Goal: Information Seeking & Learning: Learn about a topic

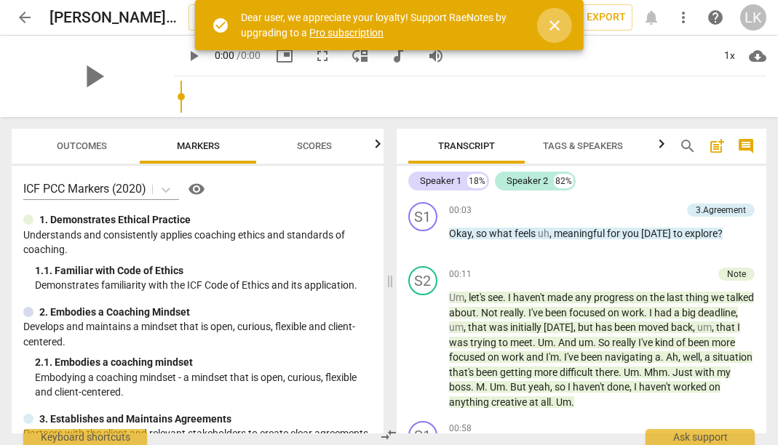
click at [559, 21] on span "close" at bounding box center [554, 25] width 17 height 17
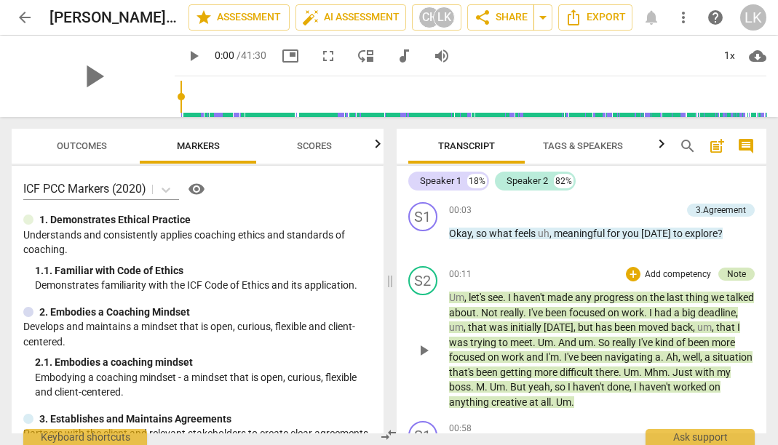
click at [737, 274] on div "Note" at bounding box center [736, 274] width 19 height 13
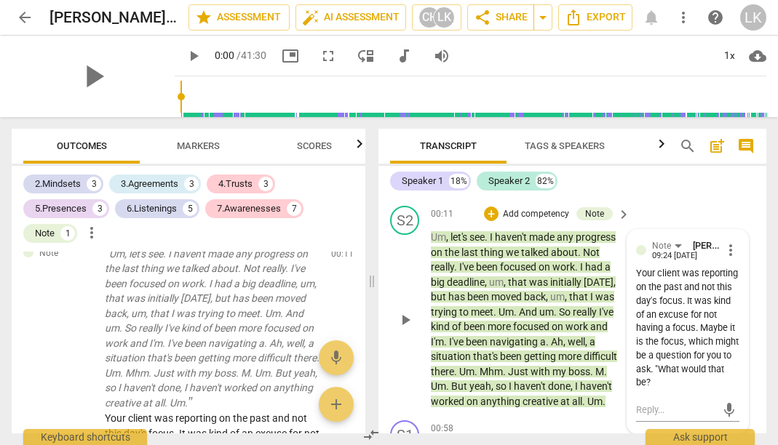
scroll to position [82, 0]
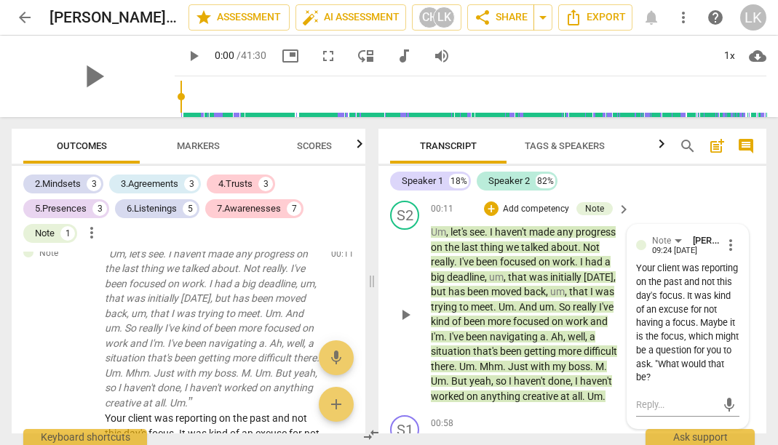
click at [754, 322] on div "S2 play_arrow pause 00:11 + Add competency Note keyboard_arrow_right Um , let's…" at bounding box center [572, 302] width 388 height 215
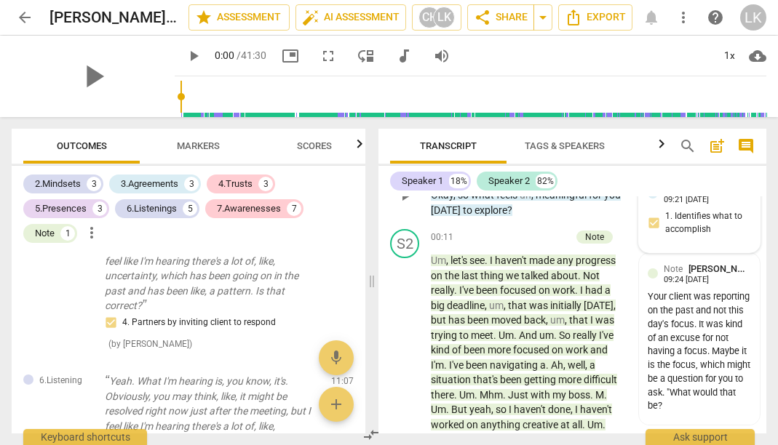
scroll to position [54, 0]
click at [192, 154] on span "Markers" at bounding box center [198, 147] width 78 height 20
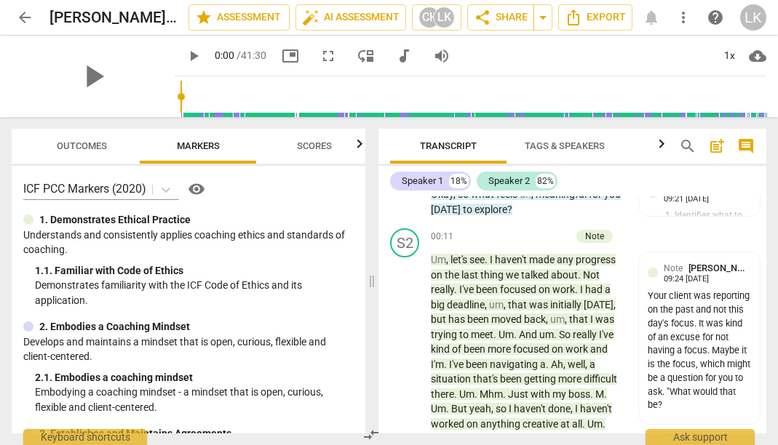
click at [320, 148] on span "Scores" at bounding box center [314, 145] width 35 height 11
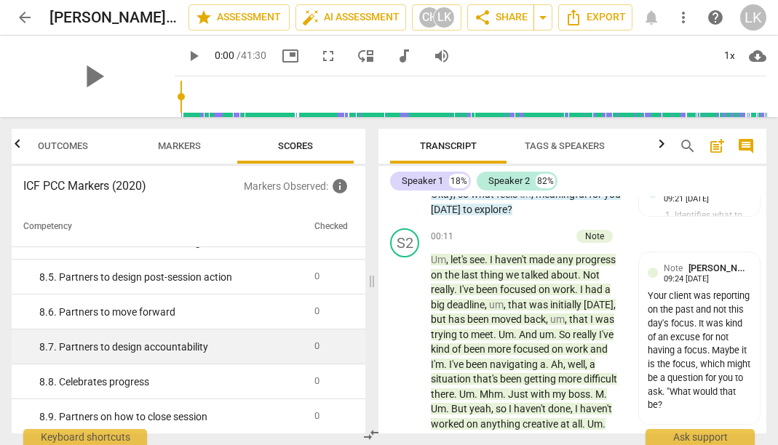
scroll to position [0, 0]
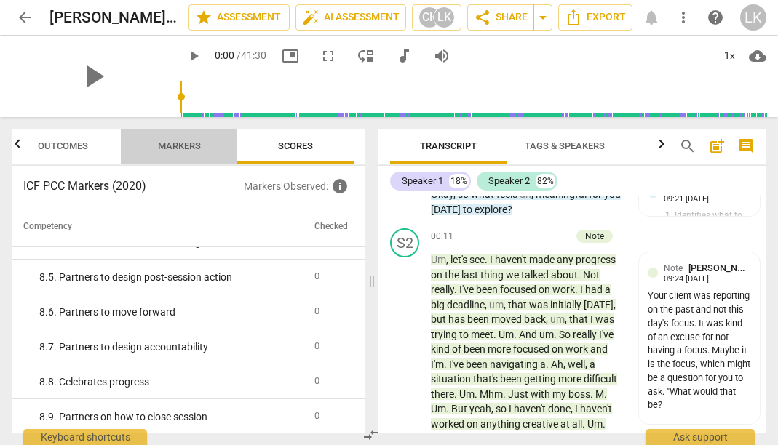
click at [194, 160] on button "Markers" at bounding box center [179, 146] width 116 height 35
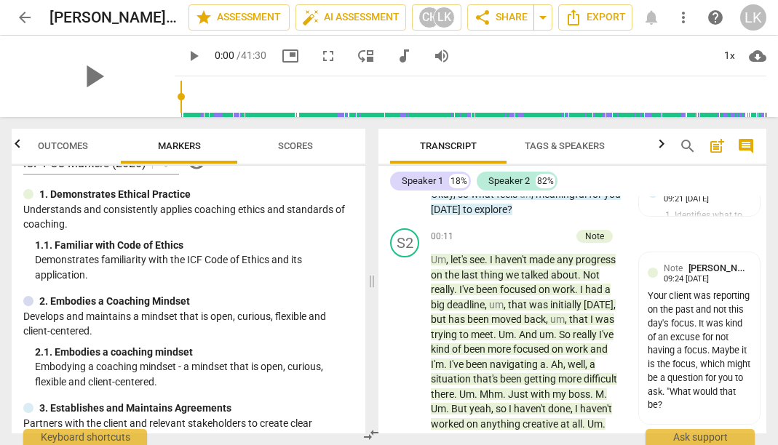
scroll to position [49, 0]
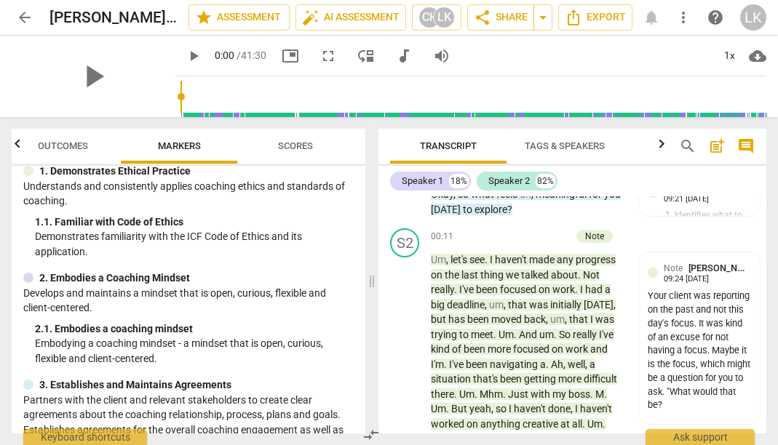
click at [86, 150] on span "Outcomes" at bounding box center [63, 145] width 50 height 11
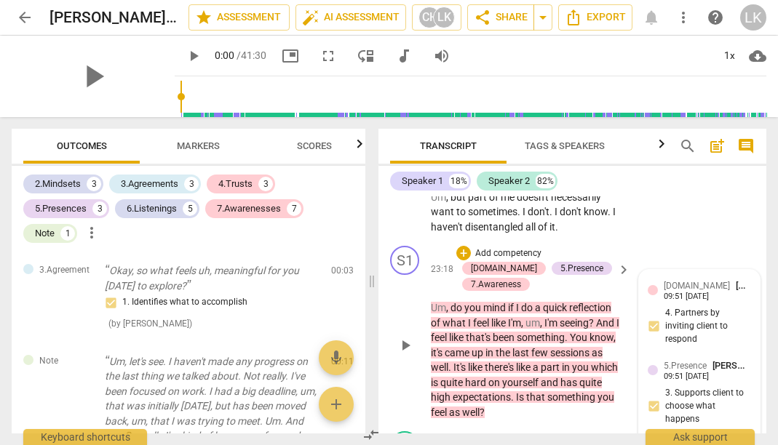
scroll to position [9454, 0]
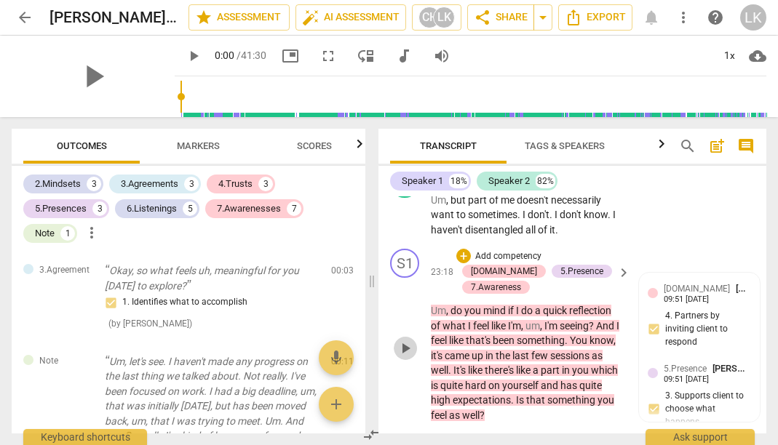
click at [395, 340] on span "play_arrow" at bounding box center [405, 348] width 23 height 17
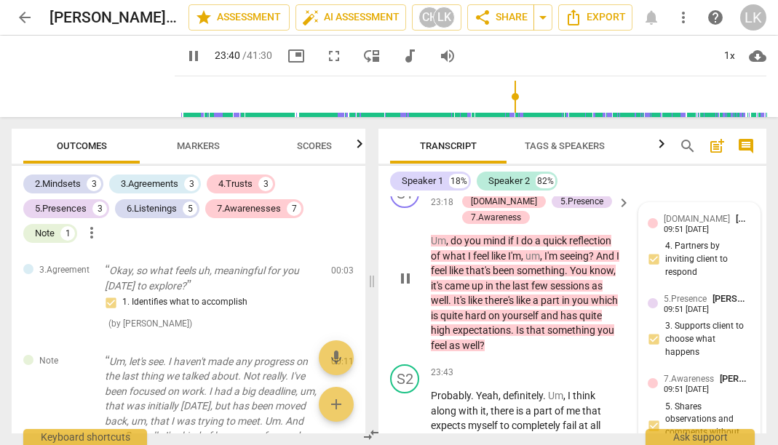
scroll to position [9523, 0]
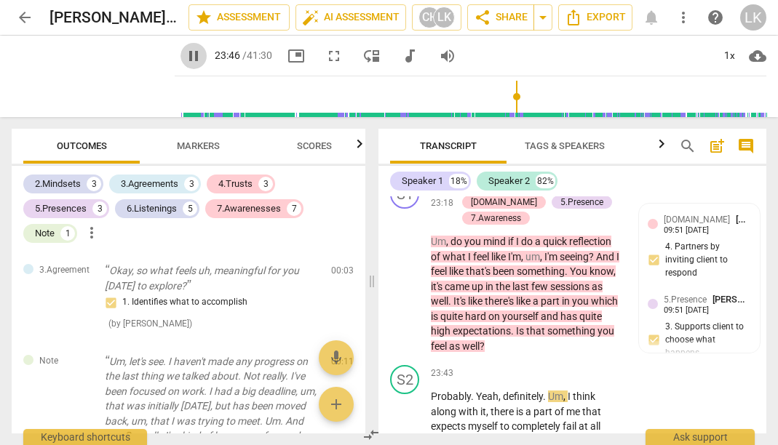
click at [185, 55] on span "pause" at bounding box center [193, 55] width 17 height 17
type input "1427"
